Goal: Contribute content

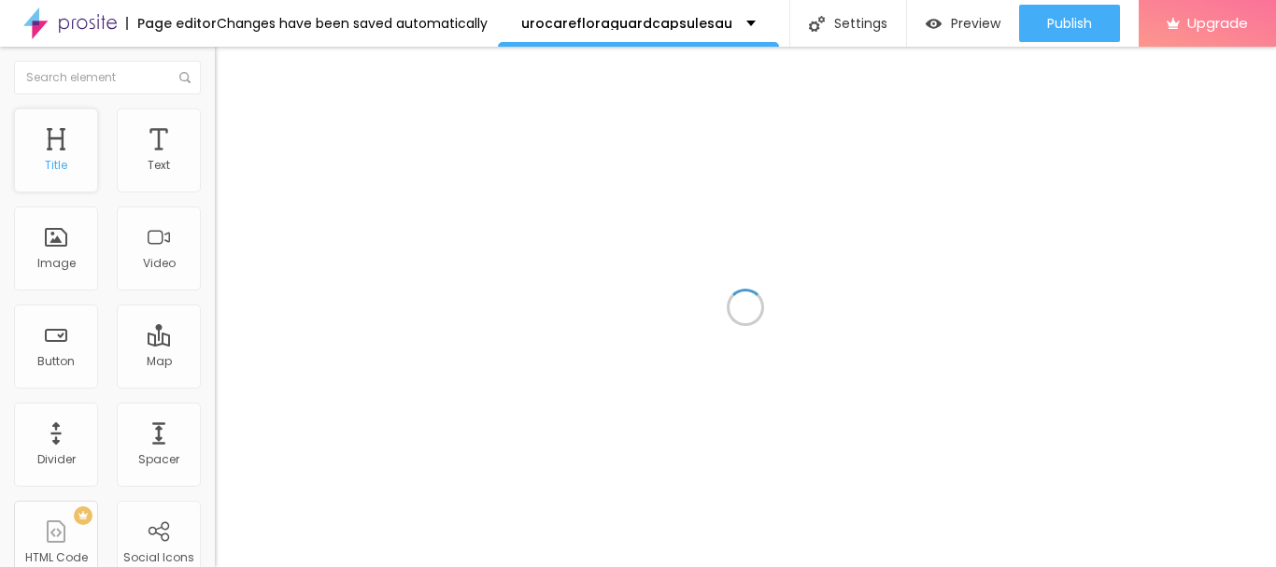
click at [71, 164] on div "Title" at bounding box center [56, 150] width 84 height 84
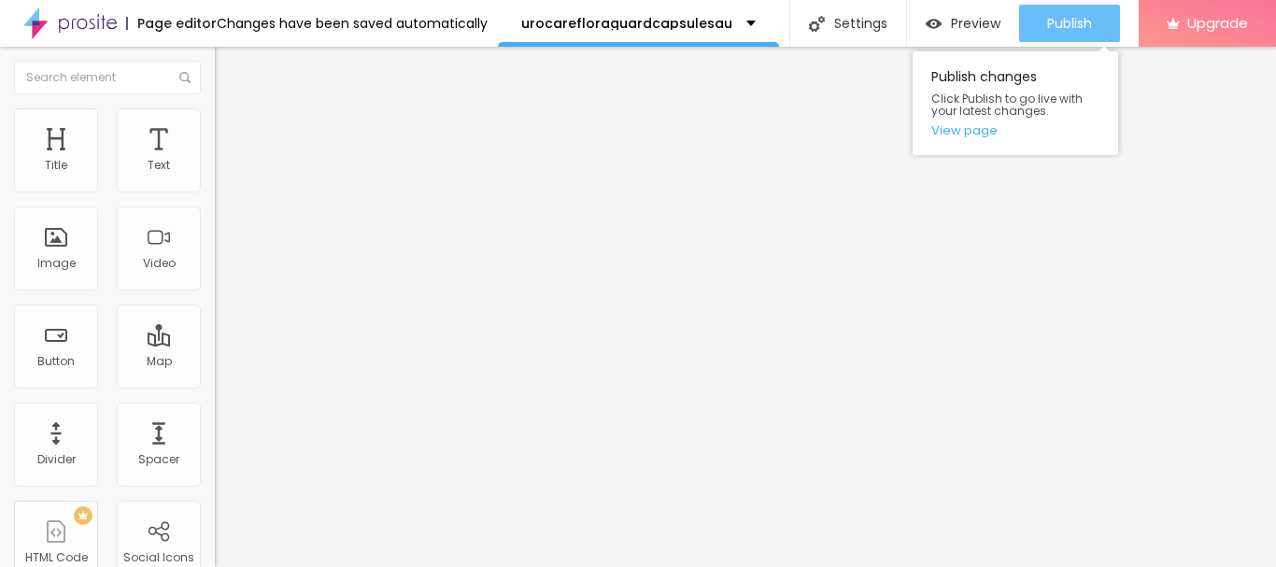
click at [1029, 14] on button "Publish" at bounding box center [1069, 23] width 101 height 37
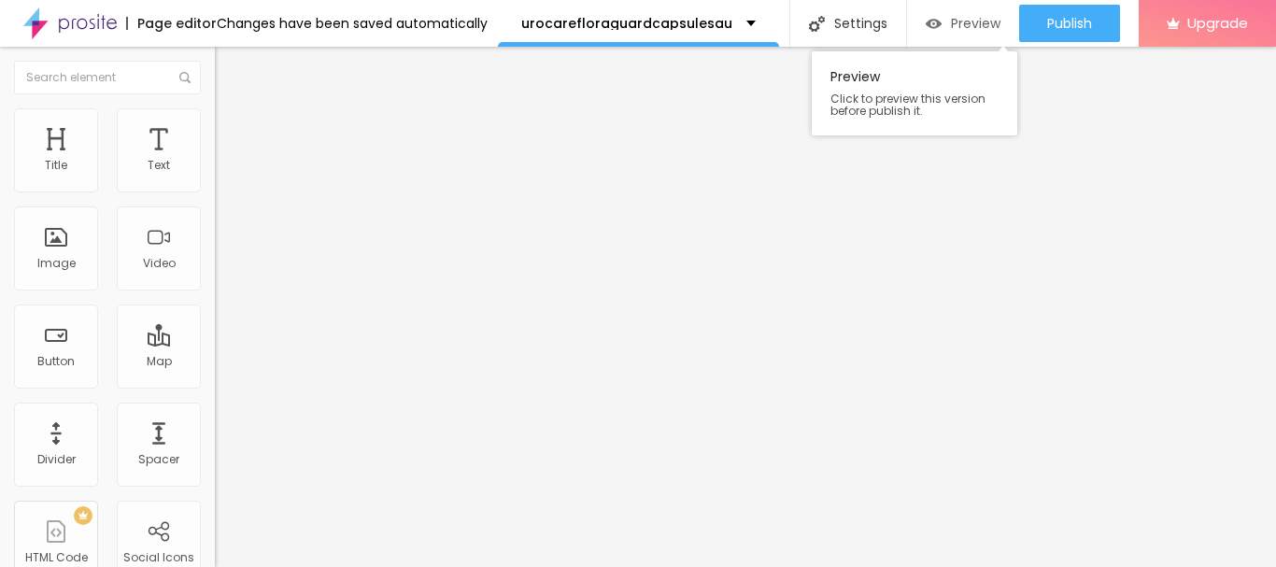
click at [958, 22] on span "Preview" at bounding box center [976, 23] width 50 height 15
